Goal: Transaction & Acquisition: Purchase product/service

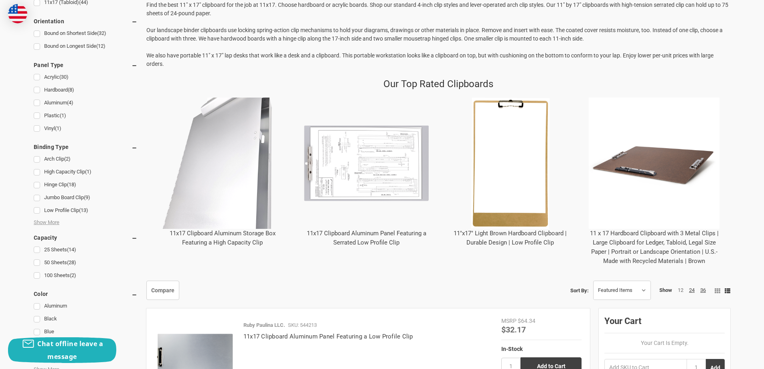
scroll to position [321, 0]
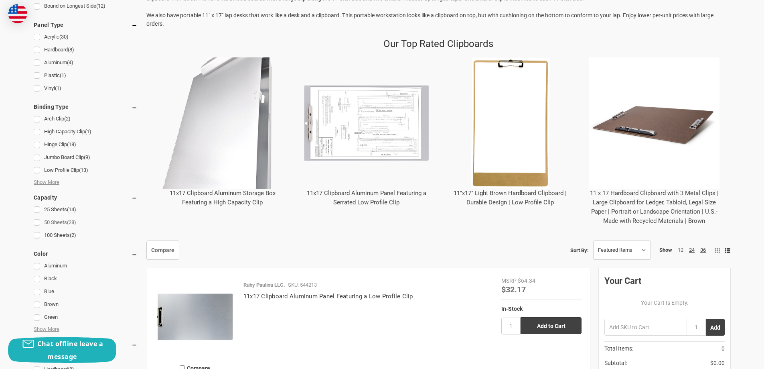
click at [39, 223] on link "50 Sheets (28)" at bounding box center [86, 222] width 104 height 11
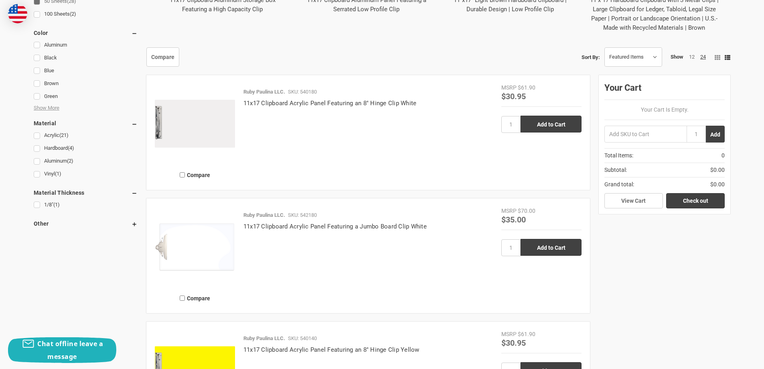
scroll to position [521, 0]
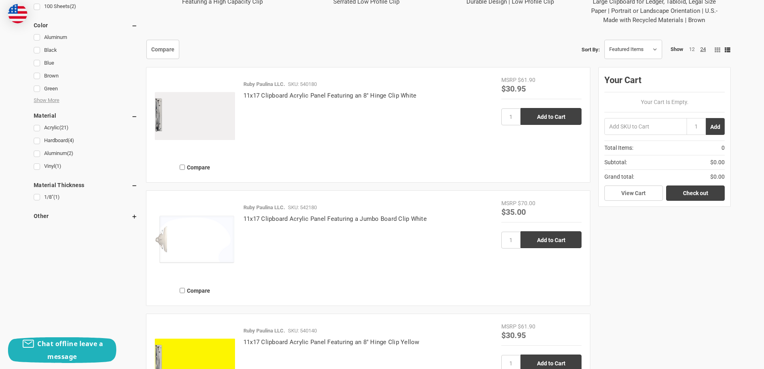
click at [137, 213] on icon at bounding box center [134, 216] width 6 height 6
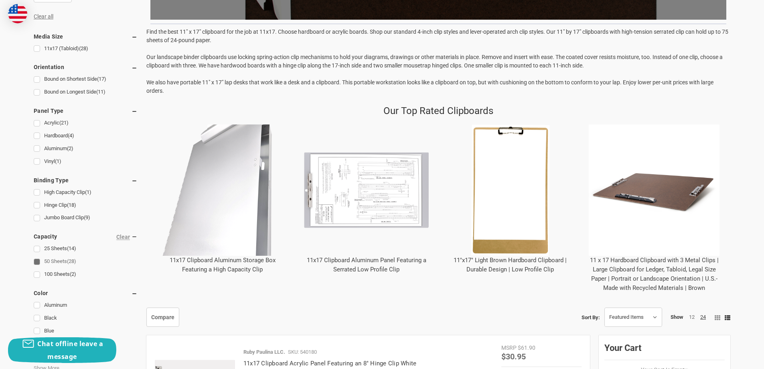
scroll to position [321, 0]
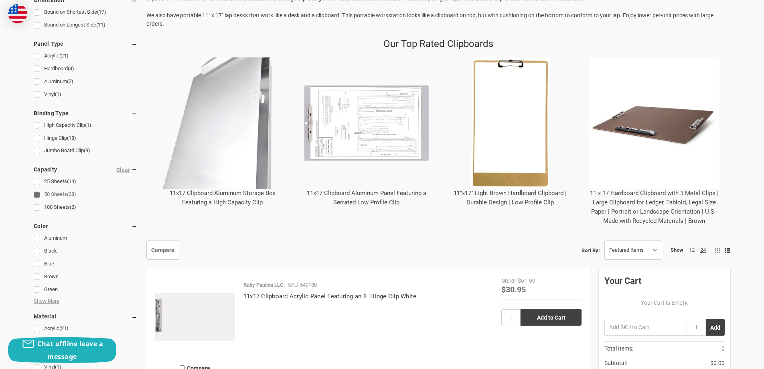
click at [244, 174] on img "11x17 Clipboard Aluminum Storage Box Featuring a High Capacity Clip" at bounding box center [222, 122] width 131 height 131
